Goal: Information Seeking & Learning: Learn about a topic

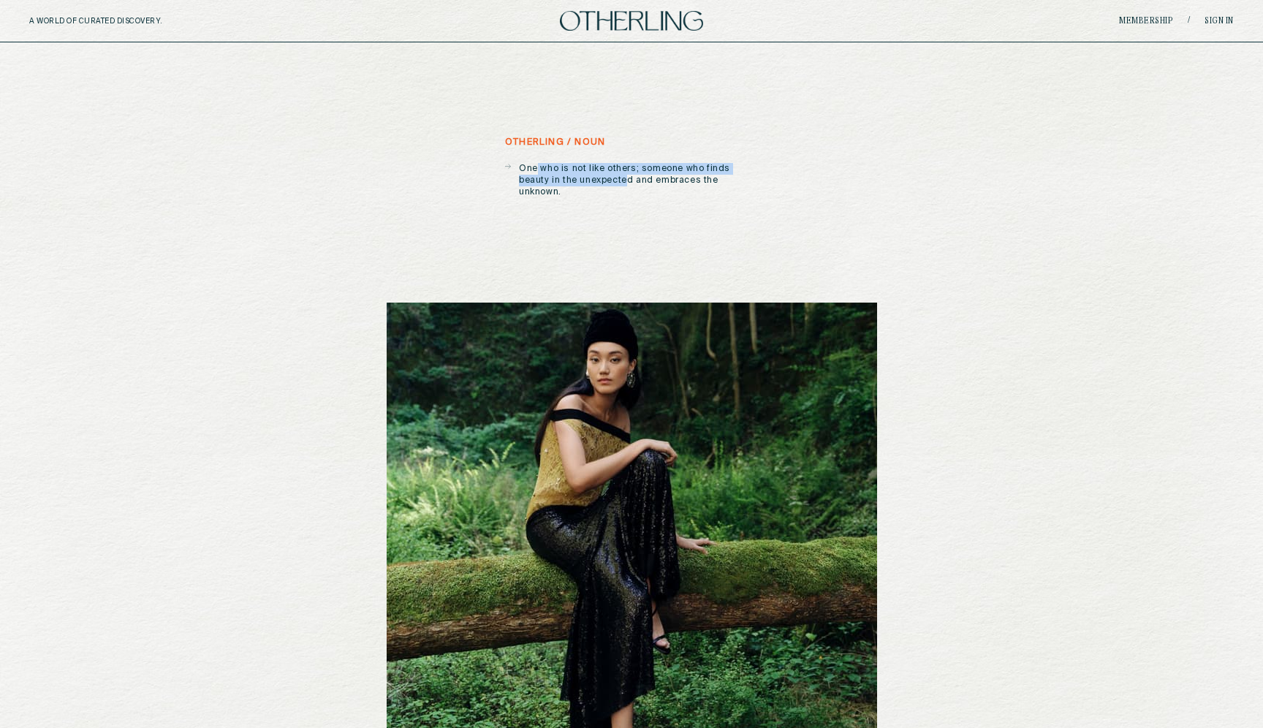
drag, startPoint x: 592, startPoint y: 176, endPoint x: 533, endPoint y: 164, distance: 60.5
click at [534, 164] on p "One who is not like others; someone who finds beauty in the unexpected and embr…" at bounding box center [638, 180] width 239 height 35
click at [533, 164] on p "One who is not like others; someone who finds beauty in the unexpected and embr…" at bounding box center [638, 180] width 239 height 35
click at [149, 18] on h5 "A WORLD OF CURATED DISCOVERY." at bounding box center [127, 21] width 197 height 9
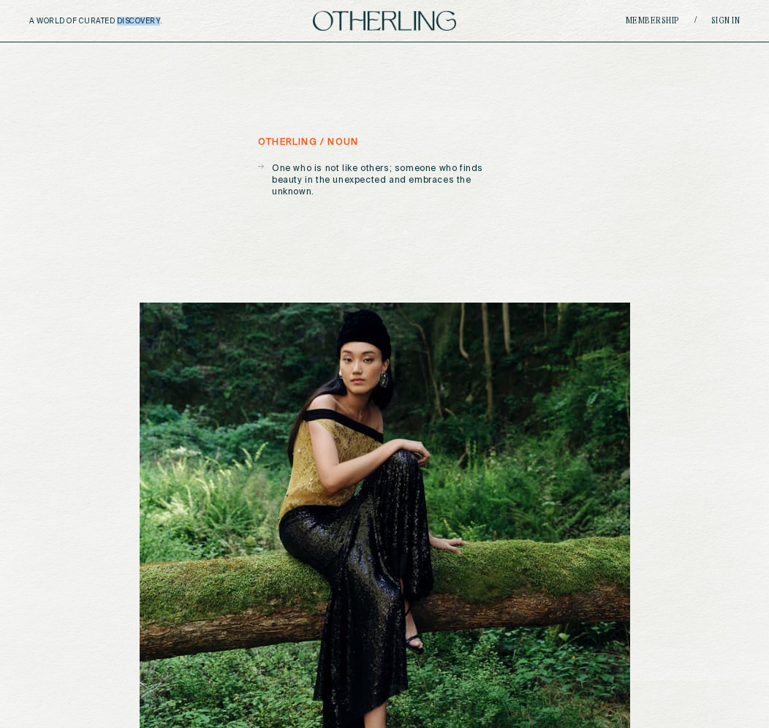
click at [396, 22] on img at bounding box center [384, 21] width 143 height 20
click at [113, 18] on h5 "A WORLD OF CURATED DISCOVERY." at bounding box center [127, 21] width 197 height 9
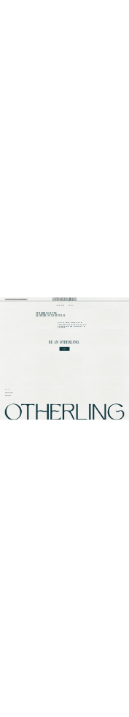
scroll to position [1067, 0]
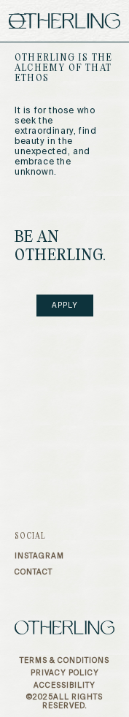
drag, startPoint x: 60, startPoint y: 231, endPoint x: 64, endPoint y: 222, distance: 9.8
click at [64, 229] on h4 "be an Otherling." at bounding box center [65, 247] width 100 height 37
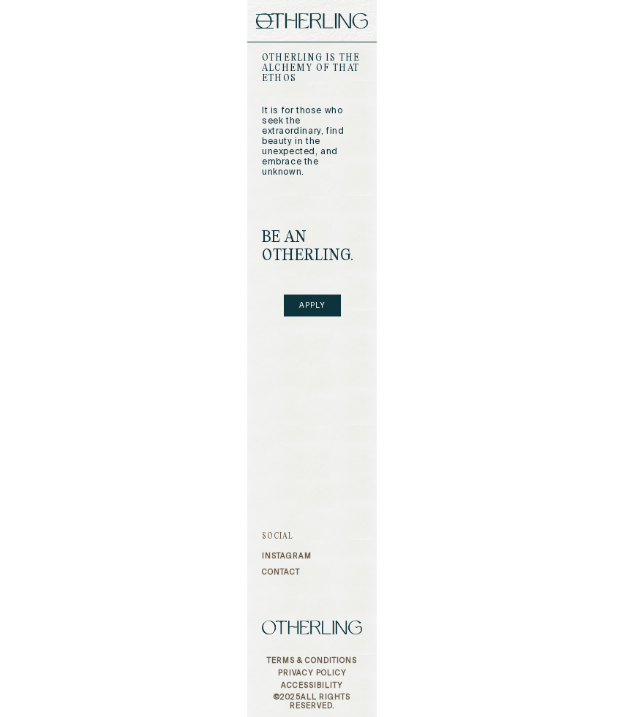
scroll to position [1567, 0]
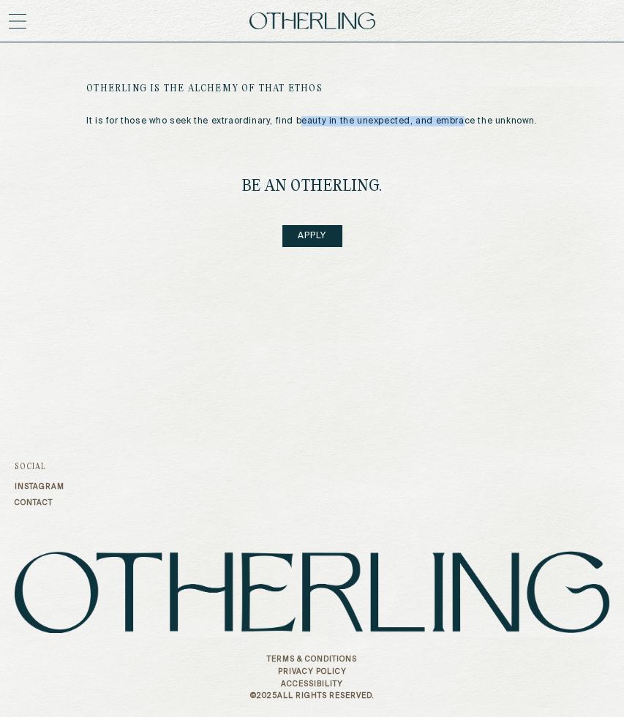
drag, startPoint x: 300, startPoint y: 118, endPoint x: 459, endPoint y: 117, distance: 159.4
click at [459, 118] on p "It is for those who seek the extraordinary, find beauty in the unexpected, and …" at bounding box center [311, 121] width 450 height 10
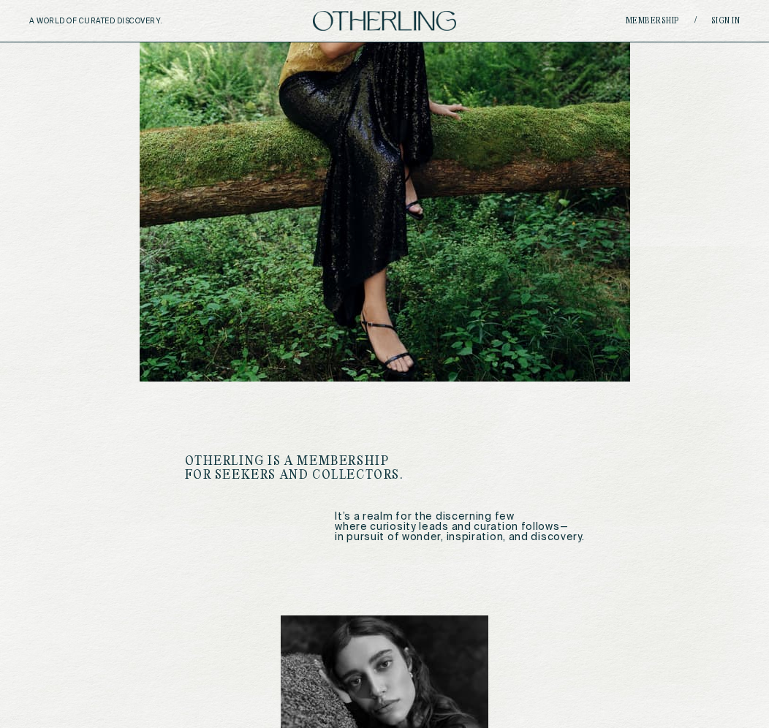
scroll to position [0, 0]
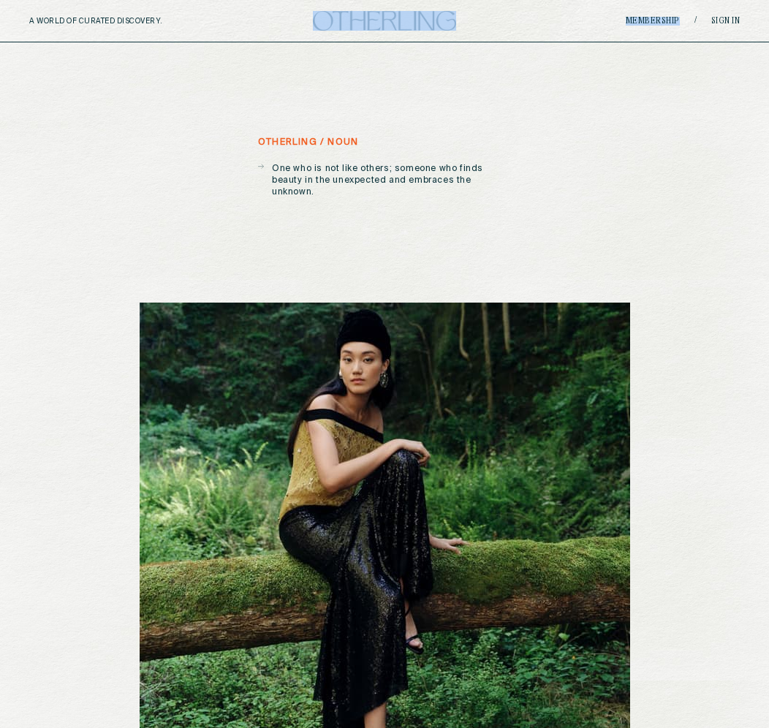
drag, startPoint x: 510, startPoint y: 27, endPoint x: 328, endPoint y: 32, distance: 182.8
click at [328, 32] on div "A WORLD OF CURATED DISCOVERY. Membership / Sign in" at bounding box center [384, 21] width 769 height 42
click at [408, 31] on div "A WORLD OF CURATED DISCOVERY. Membership / Sign in" at bounding box center [384, 21] width 769 height 42
drag, startPoint x: 125, startPoint y: 26, endPoint x: 170, endPoint y: 34, distance: 45.3
click at [170, 34] on div "A WORLD OF CURATED DISCOVERY. Membership / Sign in" at bounding box center [384, 21] width 769 height 42
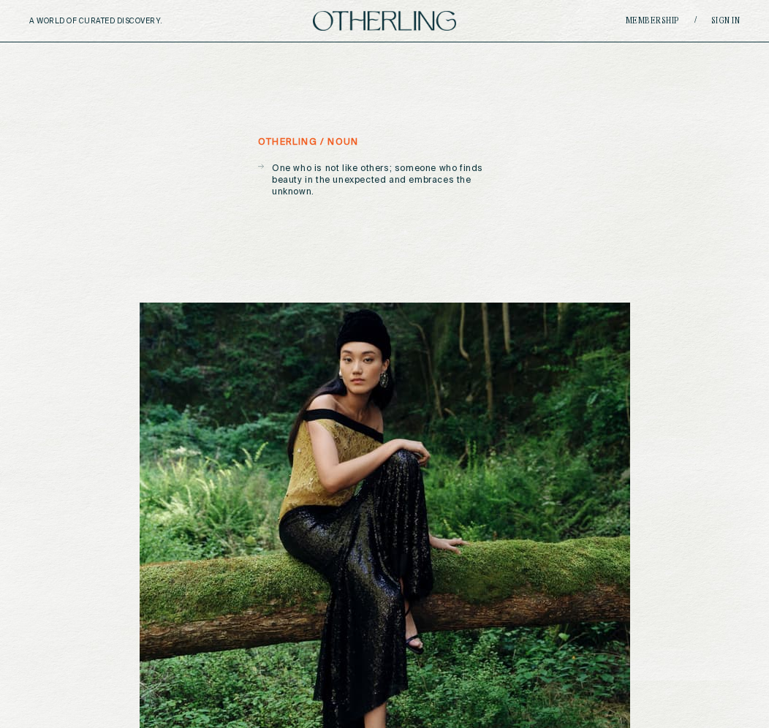
click at [291, 190] on div "otherling / noun One who is not like others; someone who finds beauty in the un…" at bounding box center [385, 476] width 491 height 678
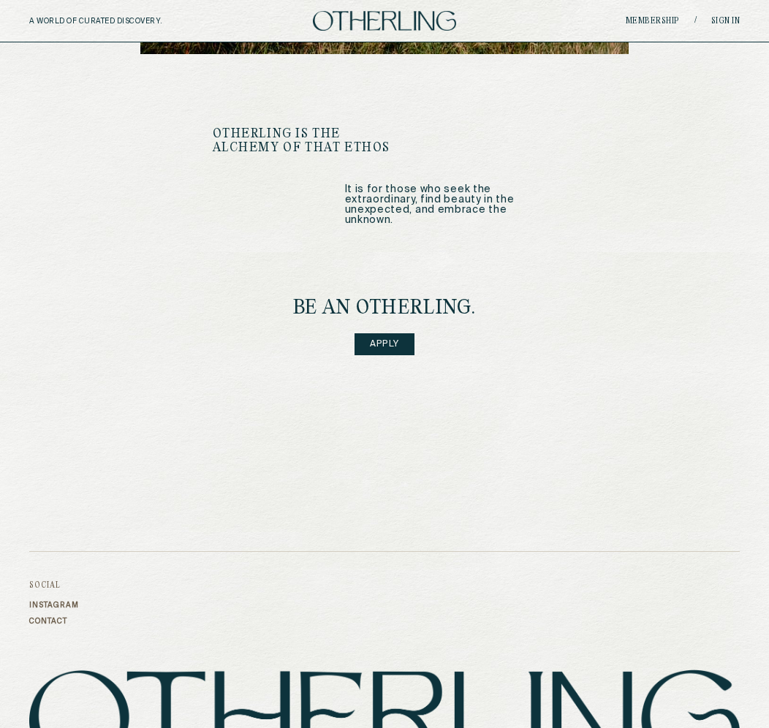
scroll to position [1855, 0]
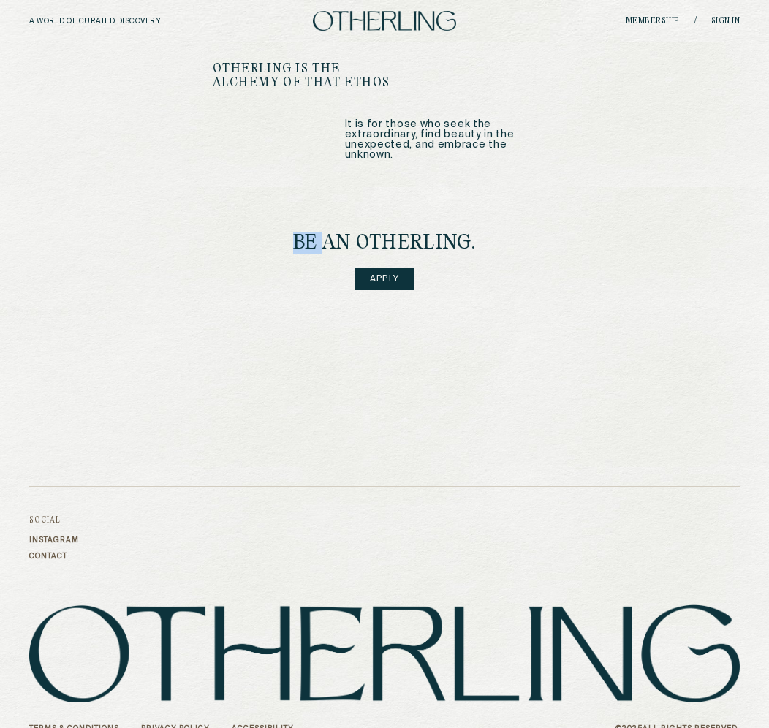
drag, startPoint x: 330, startPoint y: 203, endPoint x: 319, endPoint y: 223, distance: 22.6
drag, startPoint x: 319, startPoint y: 223, endPoint x: 457, endPoint y: 214, distance: 138.5
click at [457, 233] on h4 "be an Otherling." at bounding box center [384, 243] width 183 height 20
click at [551, 398] on footer "Social Instagram Contact Terms & Conditions Privacy Policy Accessibility © 2025…" at bounding box center [384, 574] width 769 height 352
